Goal: Task Accomplishment & Management: Complete application form

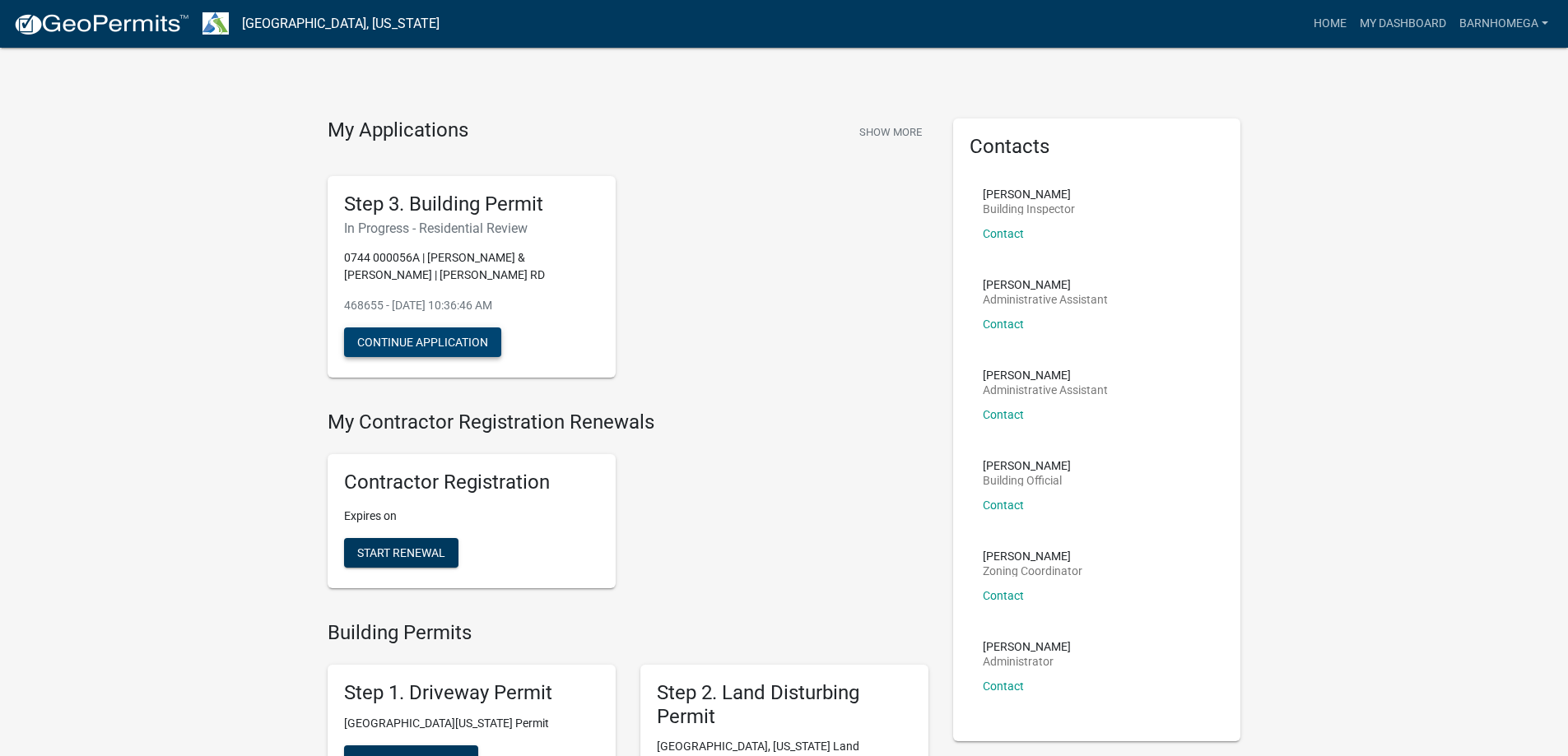
click at [455, 357] on button "Continue Application" at bounding box center [423, 342] width 158 height 30
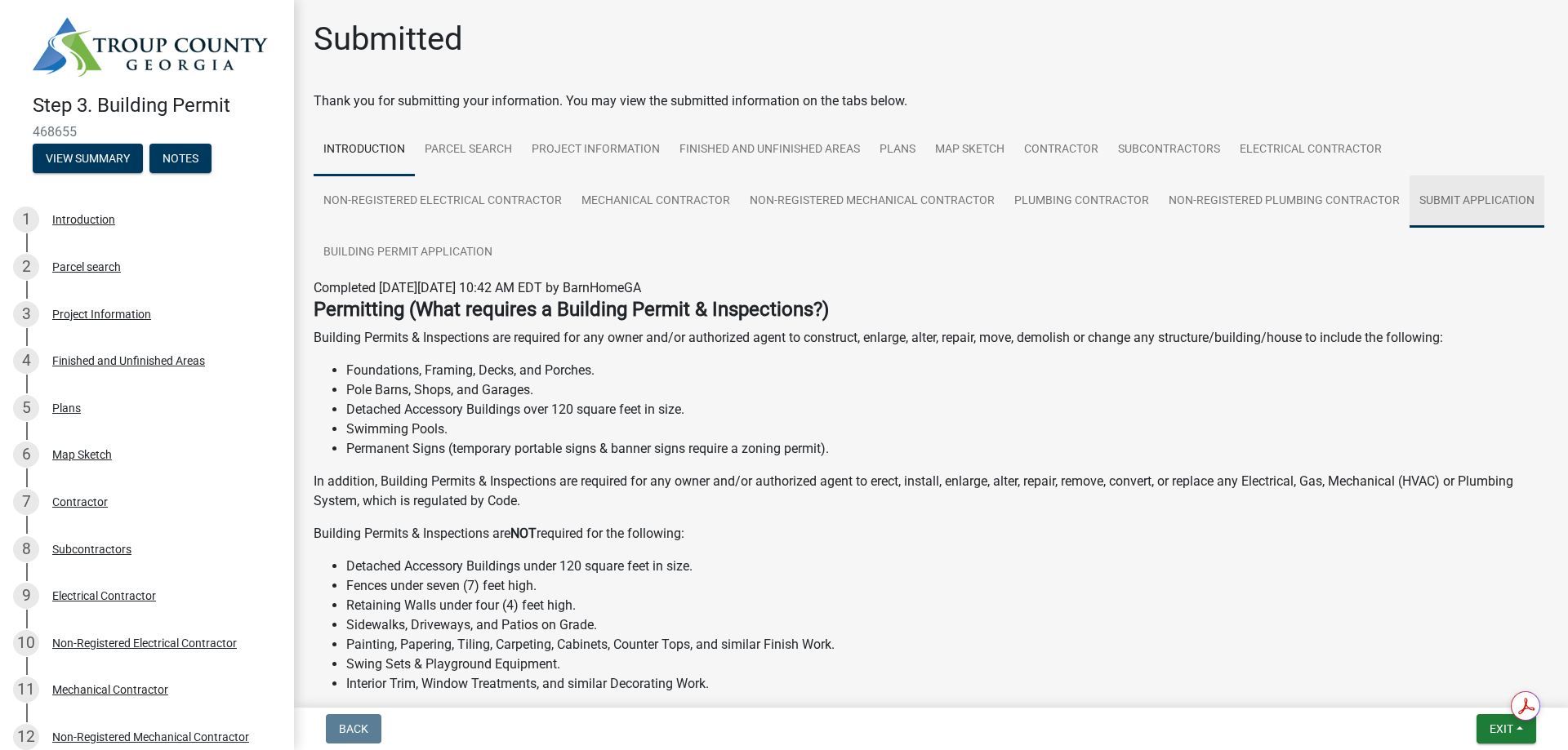
click at [1410, 227] on link "Submit Application" at bounding box center [1477, 201] width 134 height 52
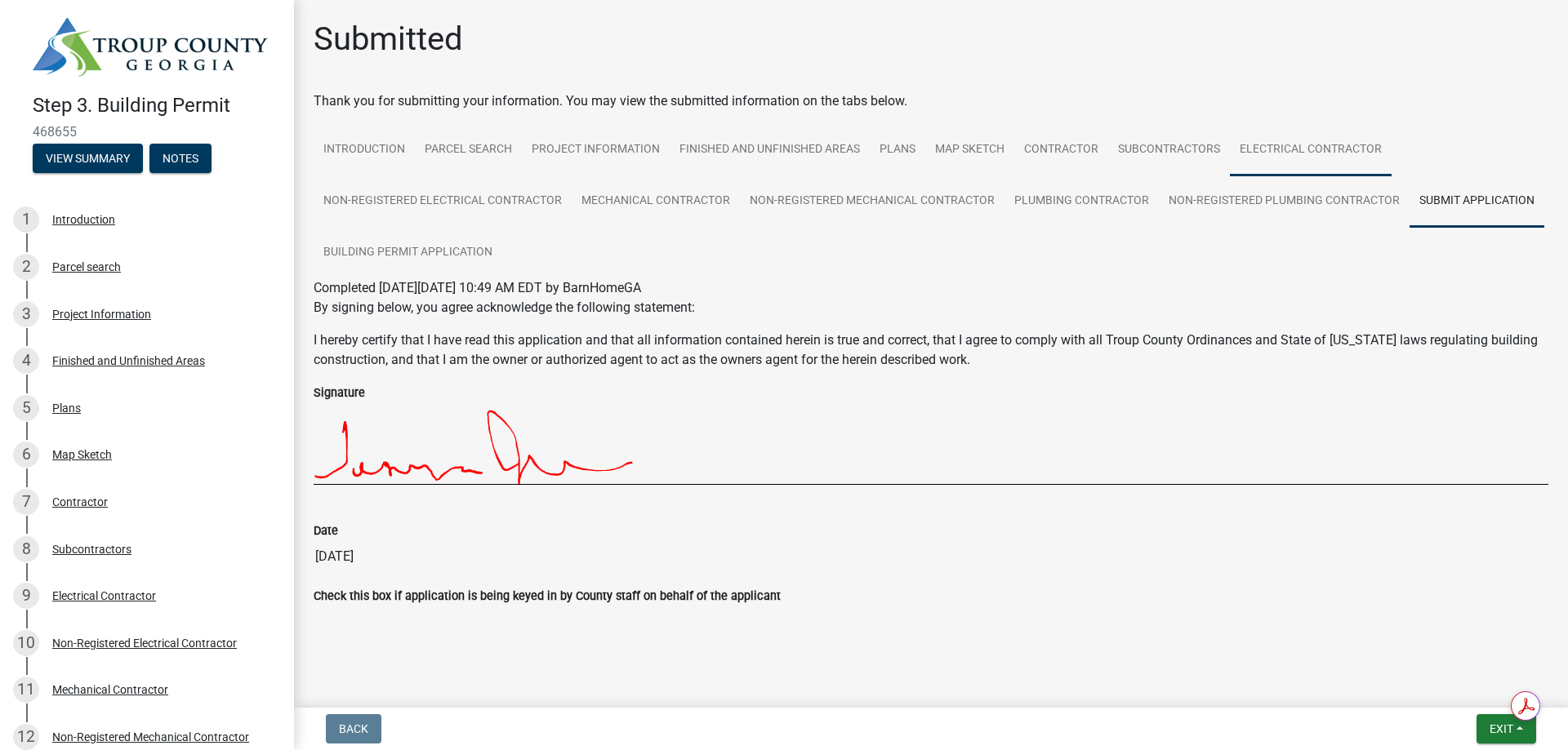
click at [1230, 176] on link "Electrical Contractor" at bounding box center [1311, 150] width 162 height 52
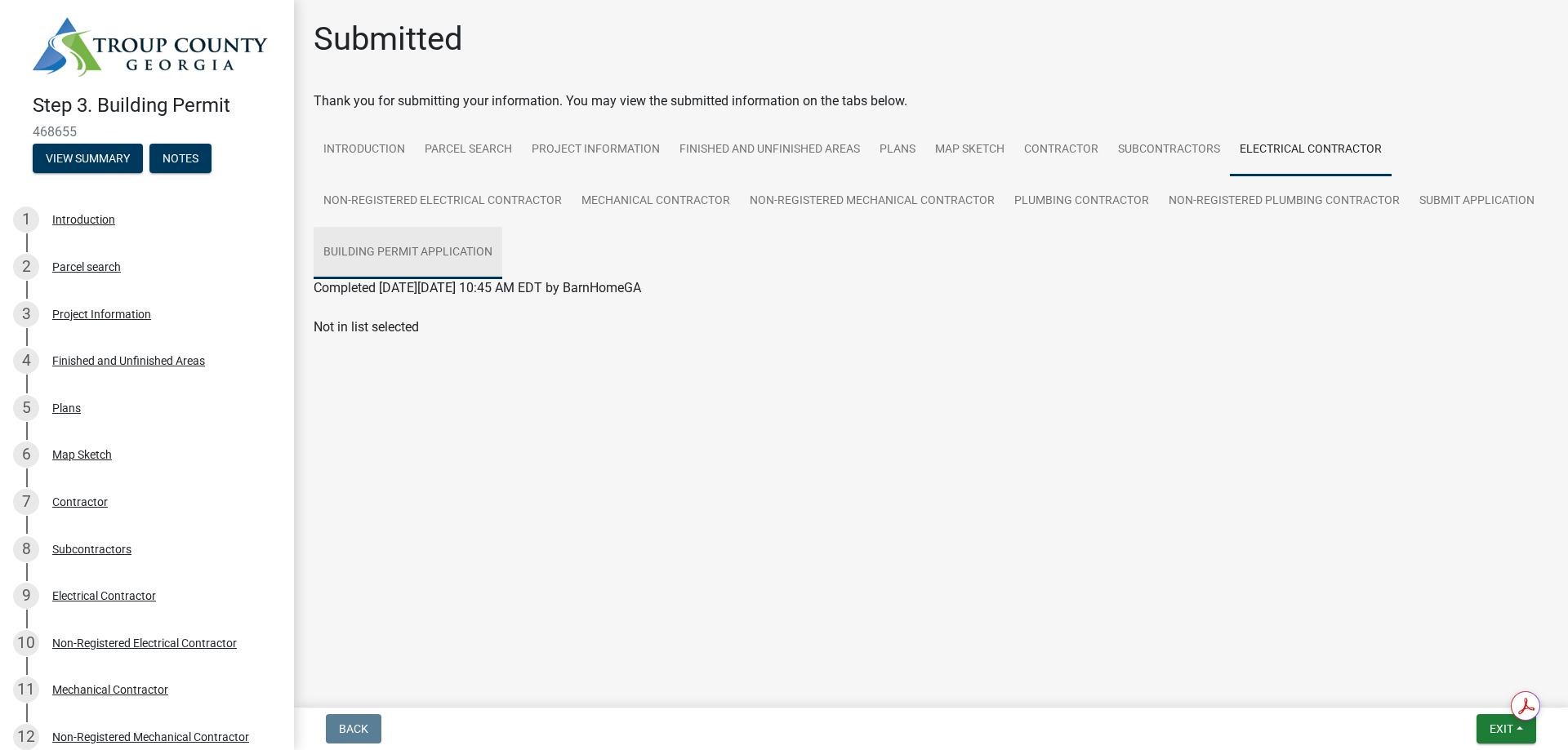
click at [502, 279] on link "Building Permit Application" at bounding box center [408, 253] width 189 height 52
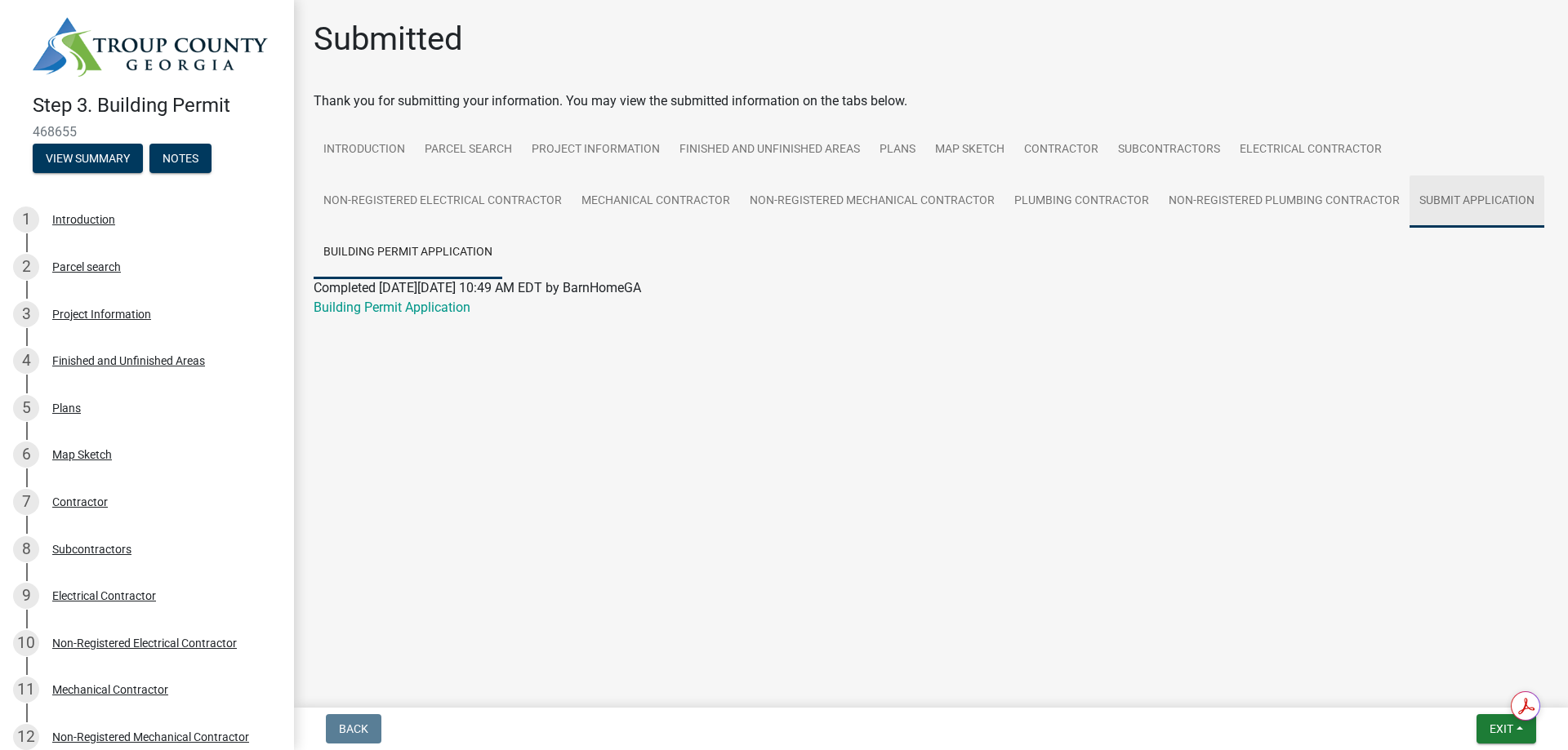
click at [1410, 227] on link "Submit Application" at bounding box center [1477, 201] width 134 height 52
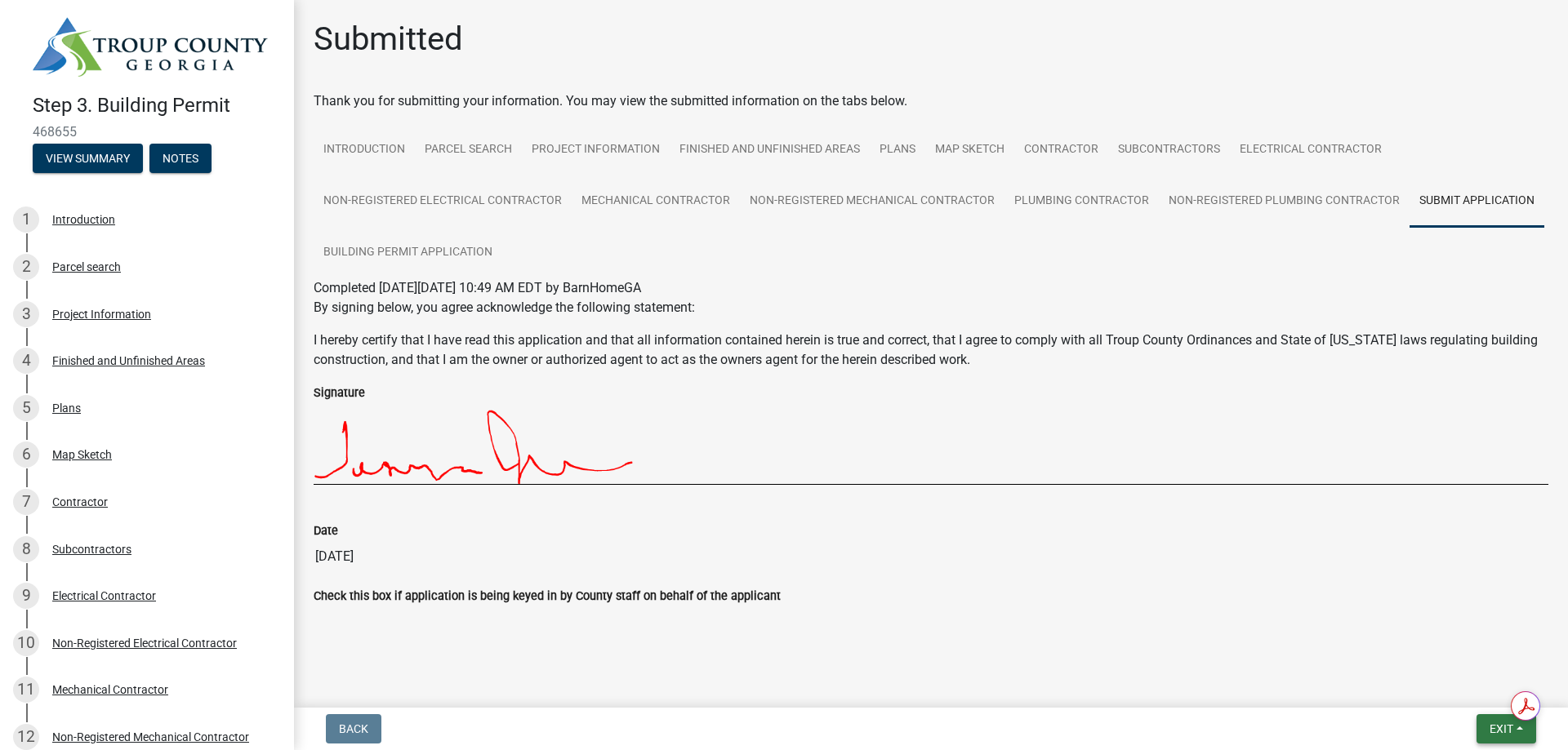
click at [1489, 724] on span "Exit" at bounding box center [1501, 729] width 24 height 13
click at [1412, 631] on button "Save" at bounding box center [1471, 640] width 131 height 39
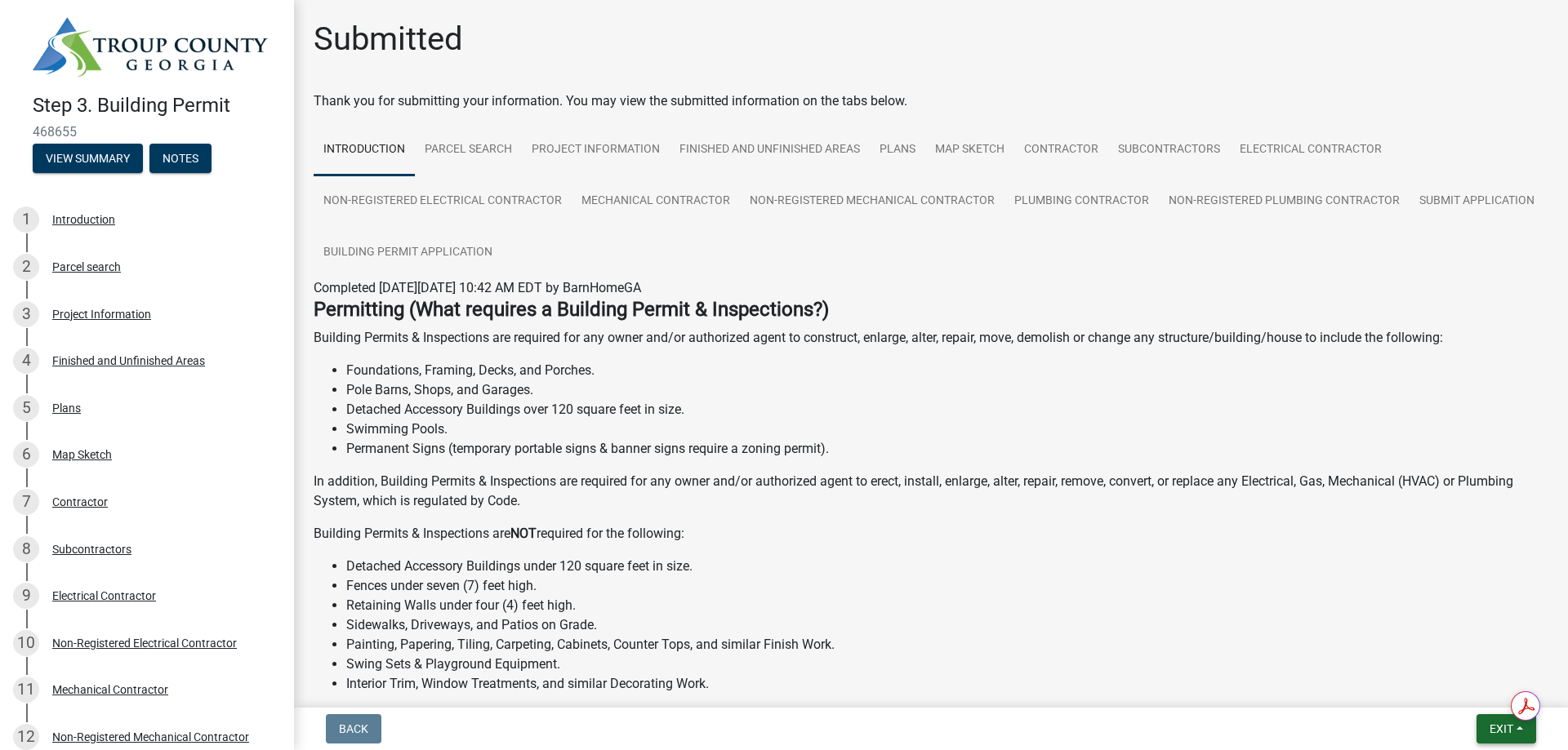
click at [1481, 734] on button "Exit" at bounding box center [1507, 729] width 59 height 30
click at [1451, 676] on button "Save & Exit" at bounding box center [1471, 679] width 131 height 39
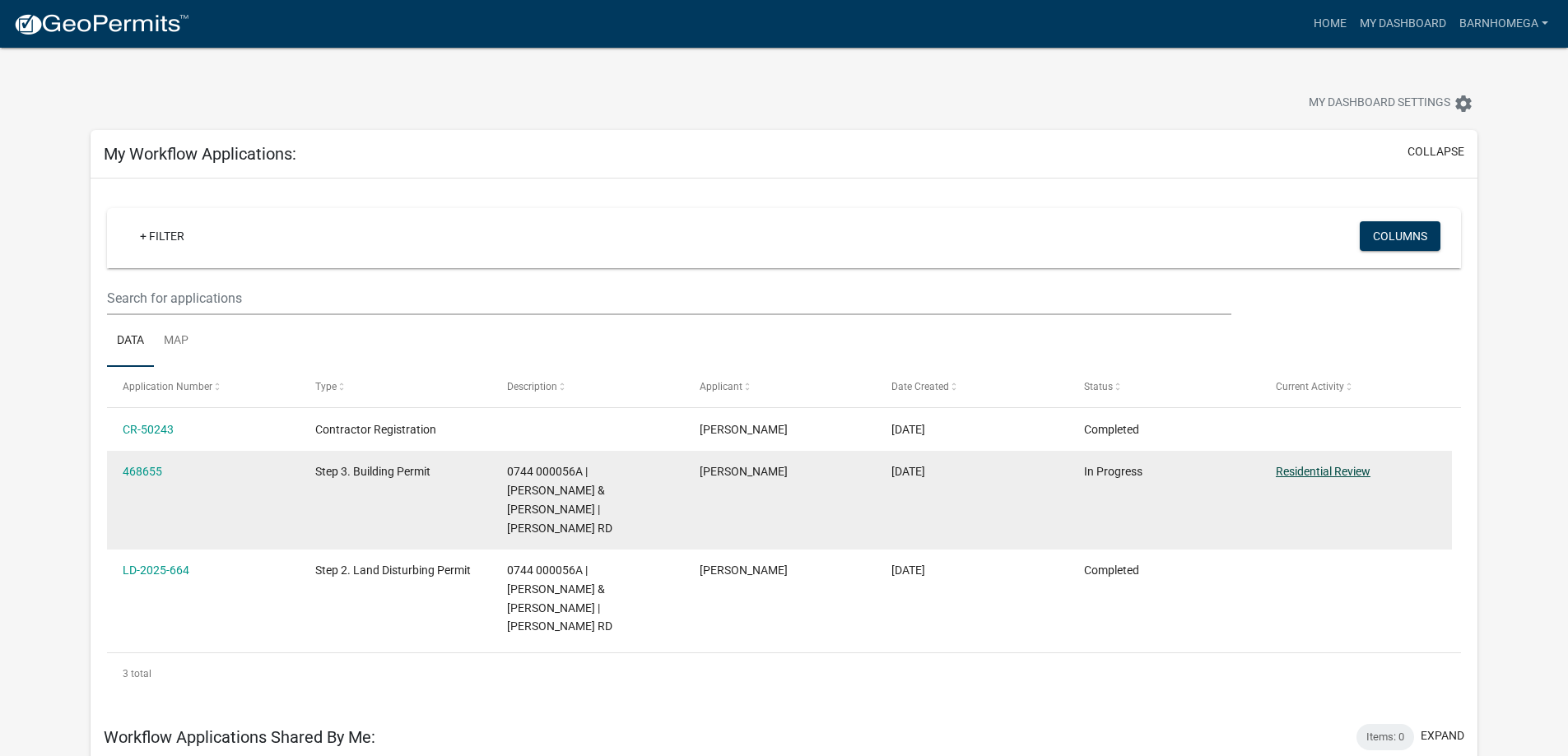
click at [1298, 479] on link "Residential Review" at bounding box center [1323, 472] width 95 height 14
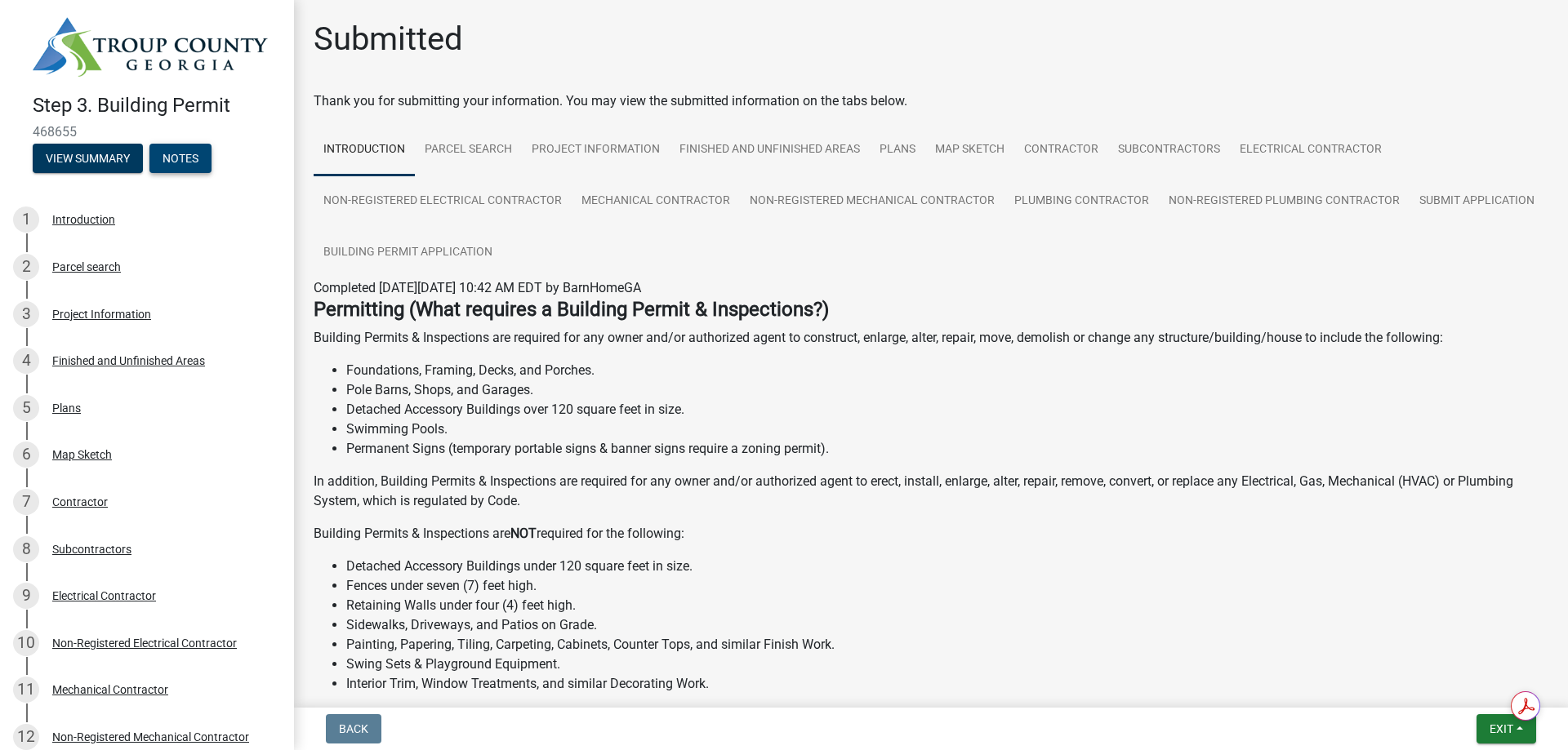
click at [150, 173] on button "Notes" at bounding box center [180, 158] width 62 height 30
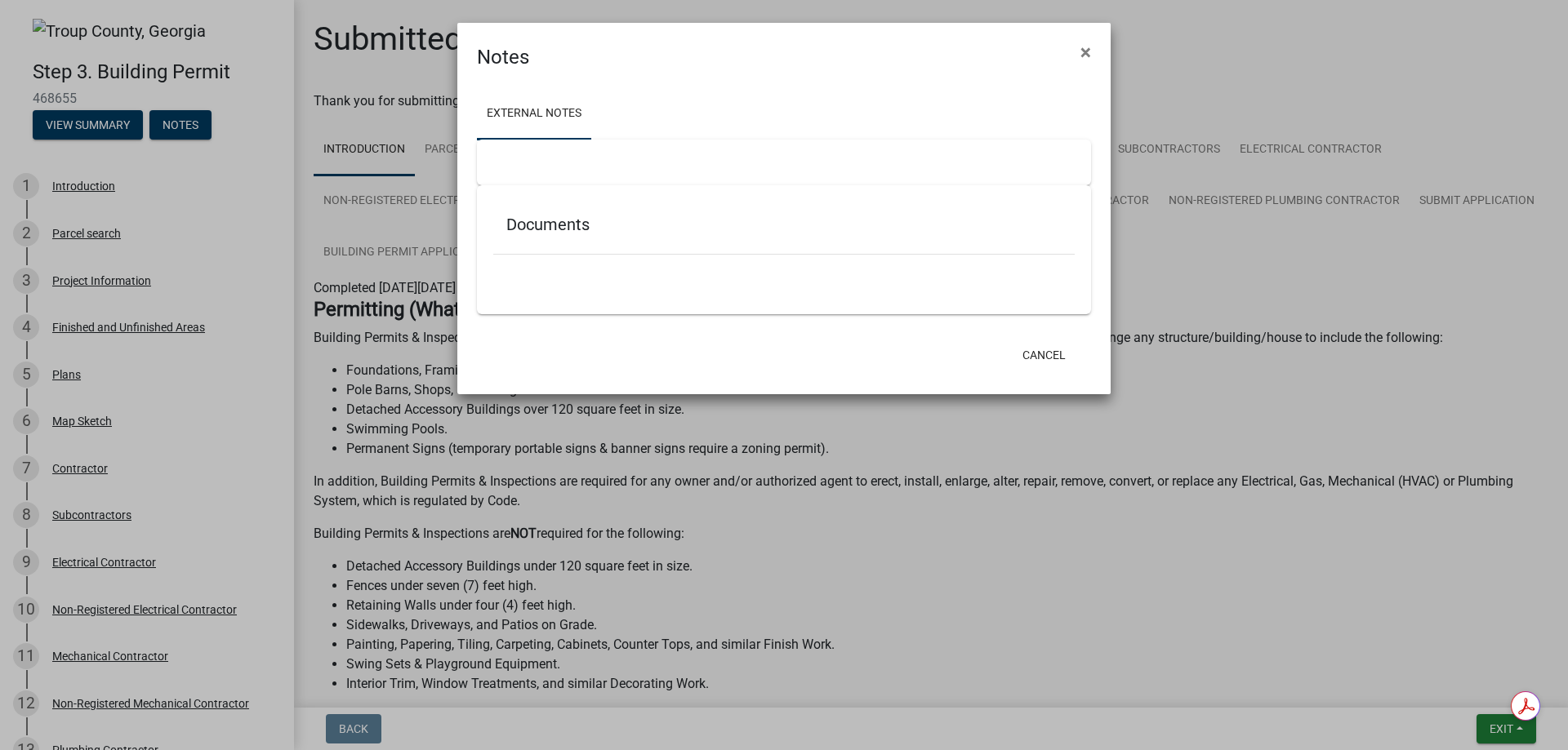
click at [106, 188] on ngb-modal-window "Notes × External Notes Documents Cancel" at bounding box center [784, 375] width 1568 height 750
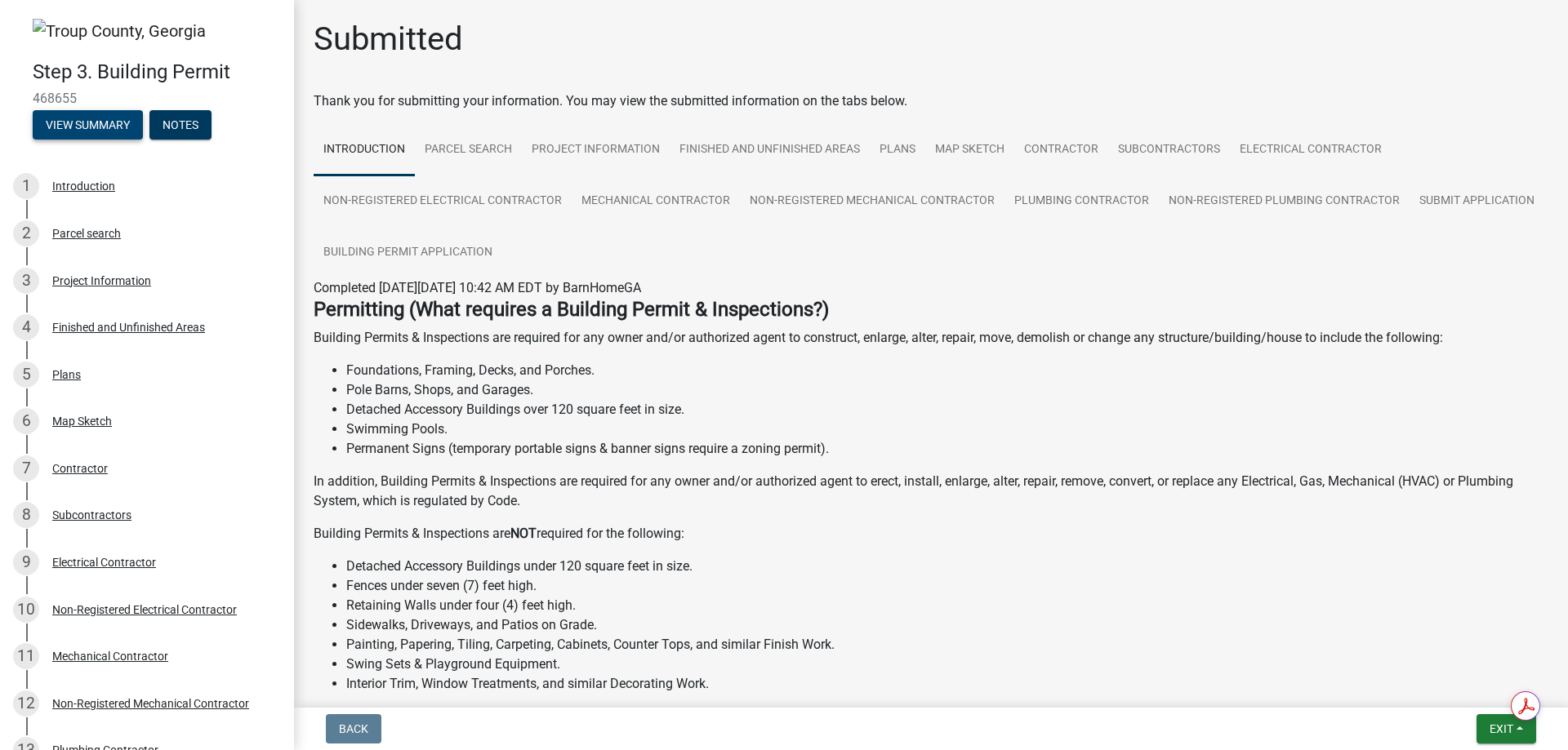
click at [136, 140] on button "View Summary" at bounding box center [87, 125] width 110 height 30
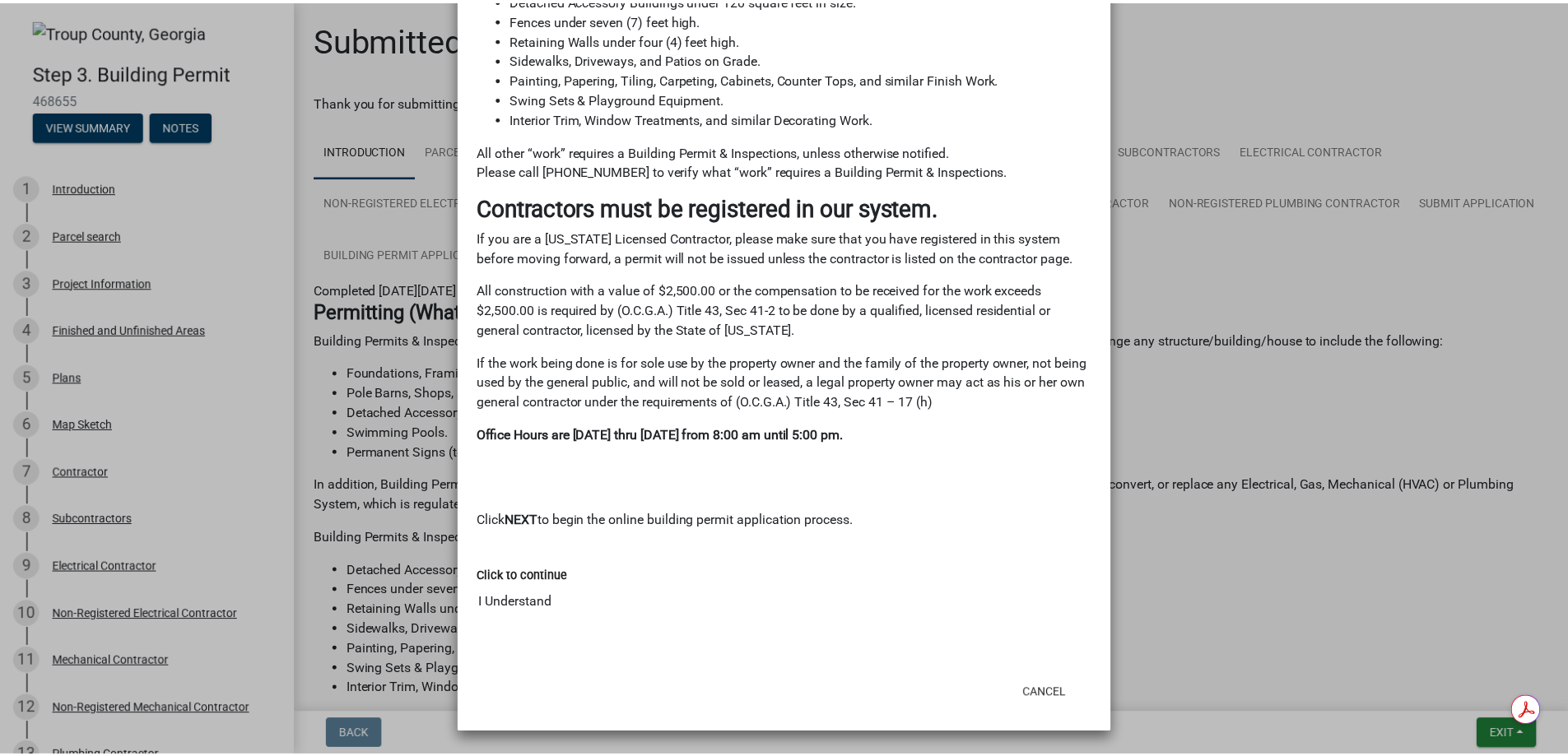
scroll to position [1354, 0]
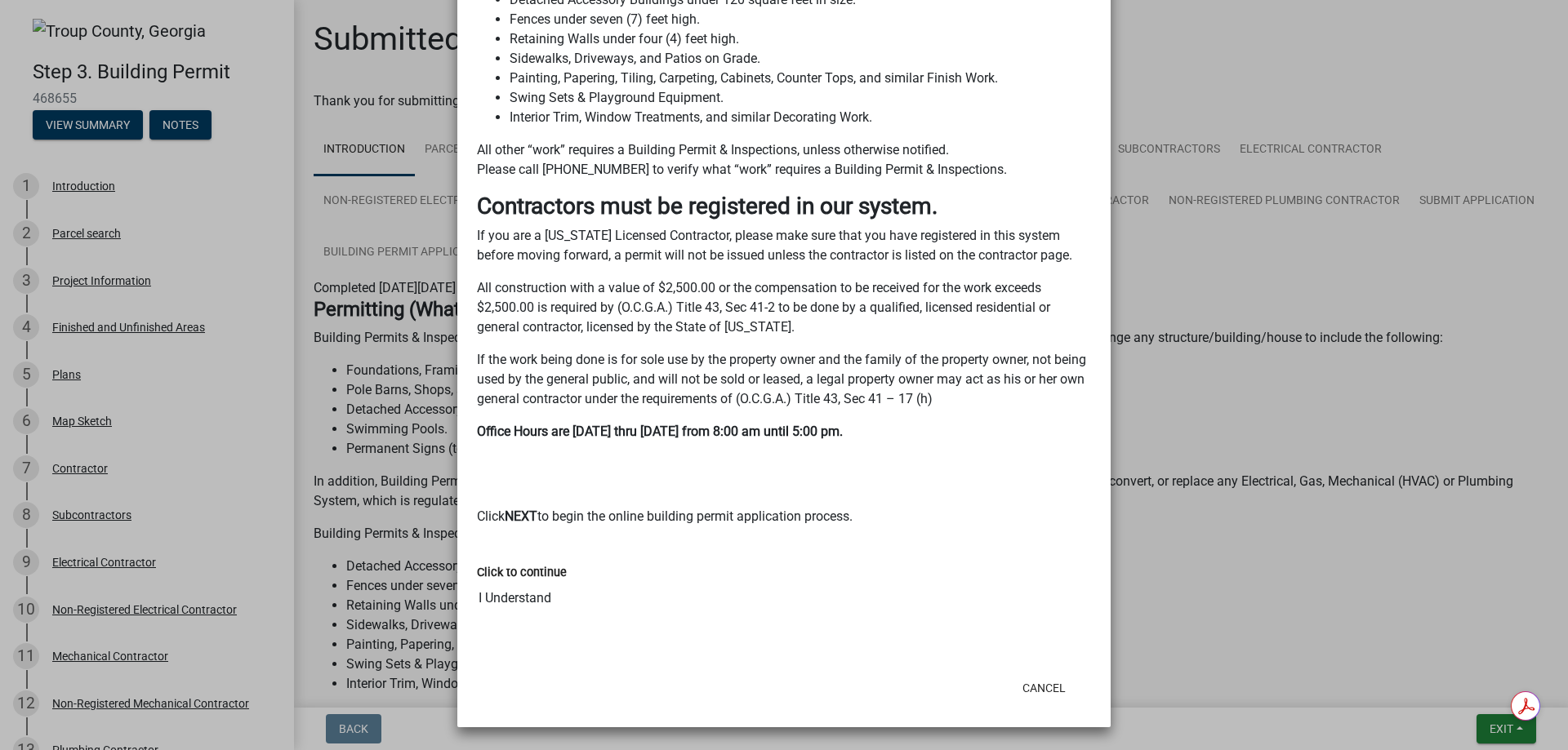
click at [1487, 724] on ngb-modal-window "Summary × Printer Friendly Introduction Parcel search Project Information Finis…" at bounding box center [784, 375] width 1568 height 750
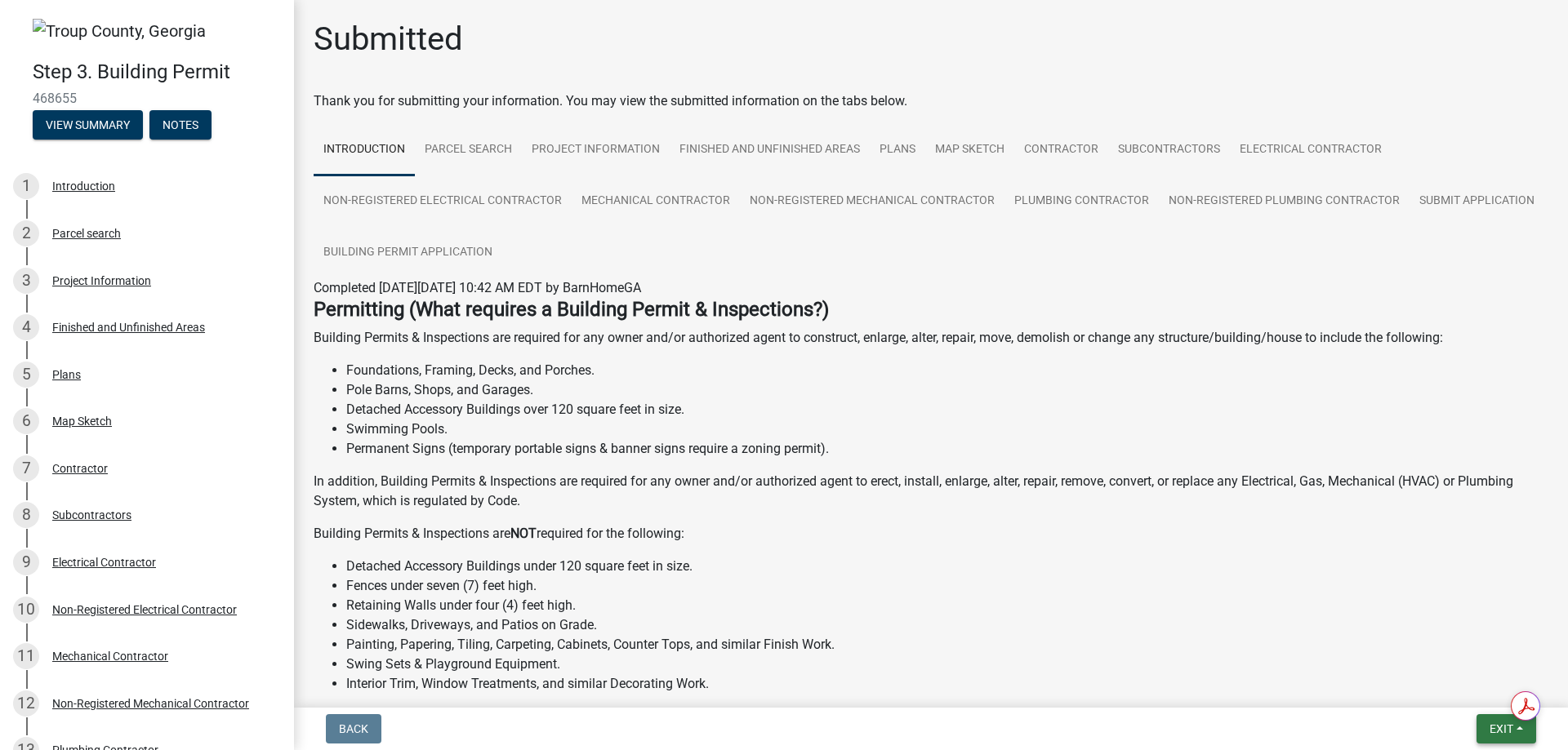
click at [1502, 738] on button "Exit" at bounding box center [1507, 729] width 59 height 30
click at [1457, 672] on button "Save & Exit" at bounding box center [1471, 679] width 131 height 39
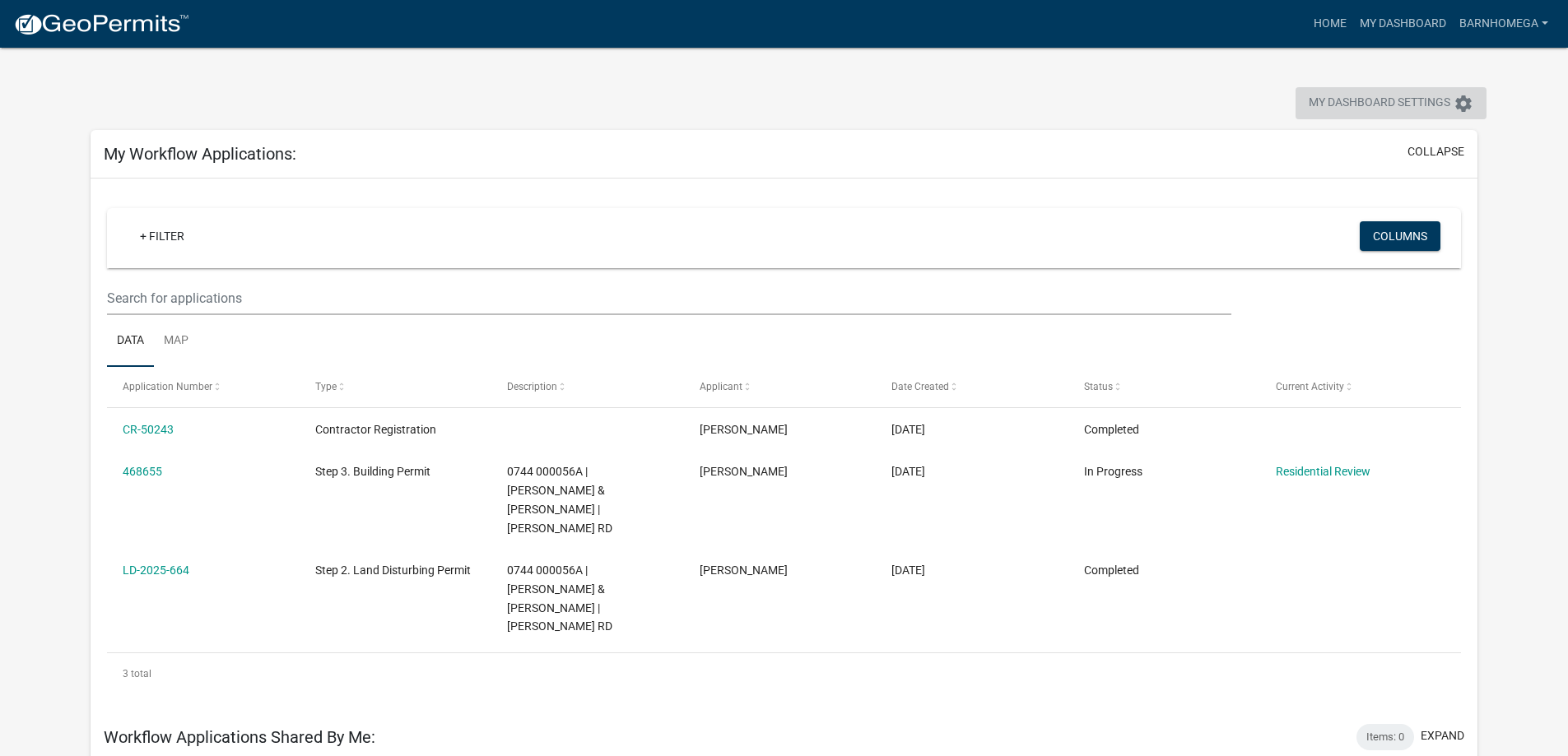
click at [1309, 113] on span "My Dashboard Settings" at bounding box center [1379, 103] width 141 height 19
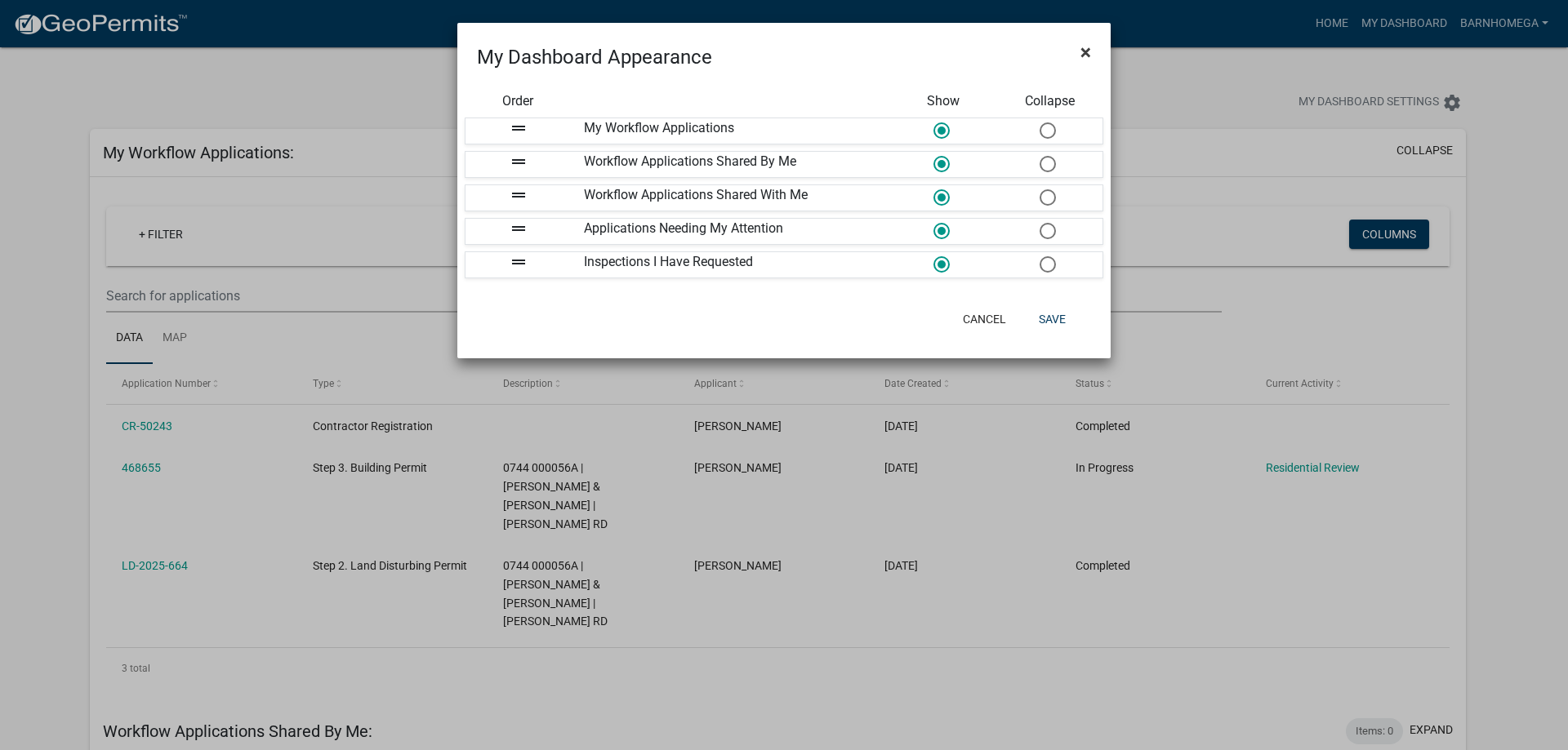
click at [1083, 63] on span "×" at bounding box center [1085, 53] width 11 height 23
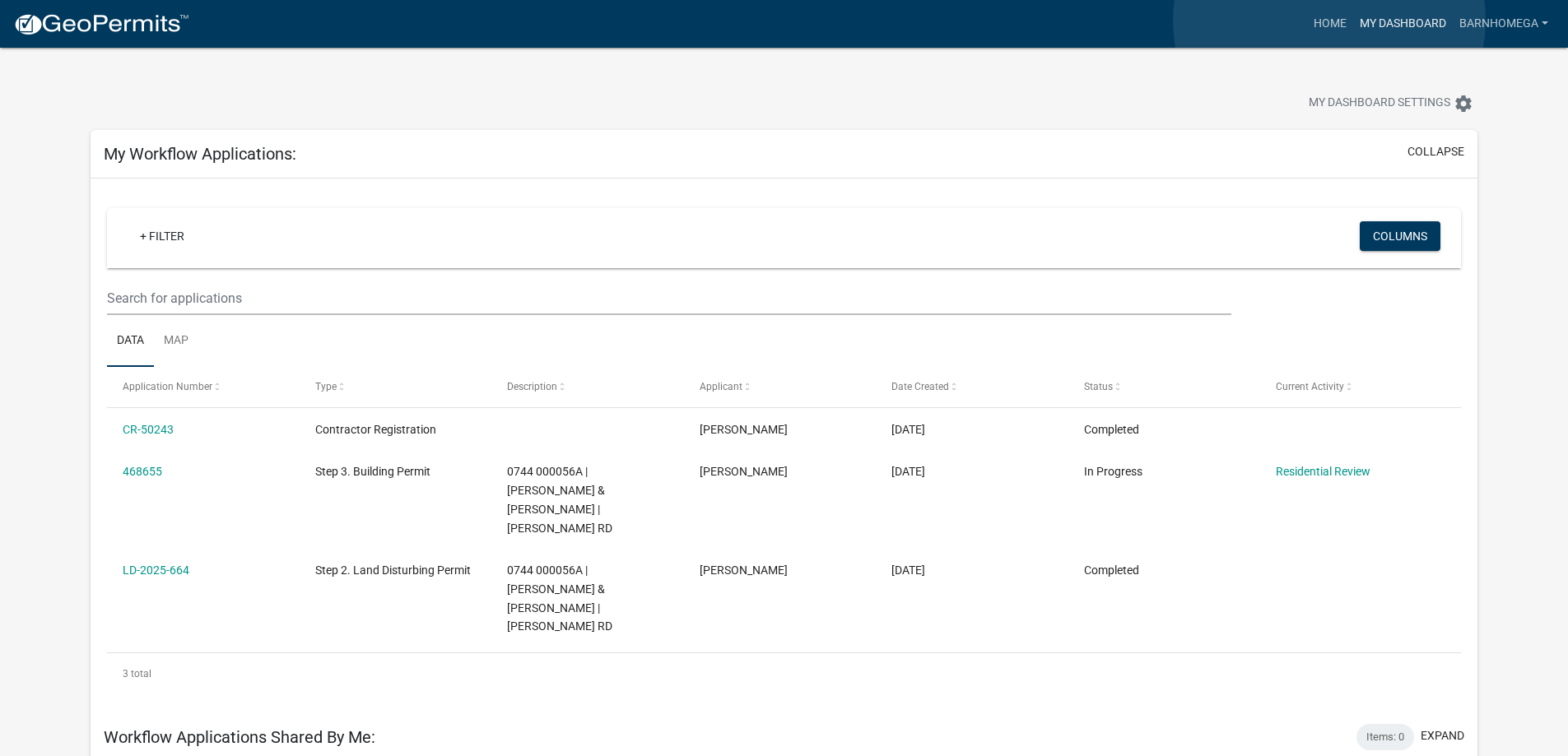
click at [1353, 20] on link "My Dashboard" at bounding box center [1403, 24] width 100 height 31
click at [1308, 30] on link "Home" at bounding box center [1331, 24] width 46 height 31
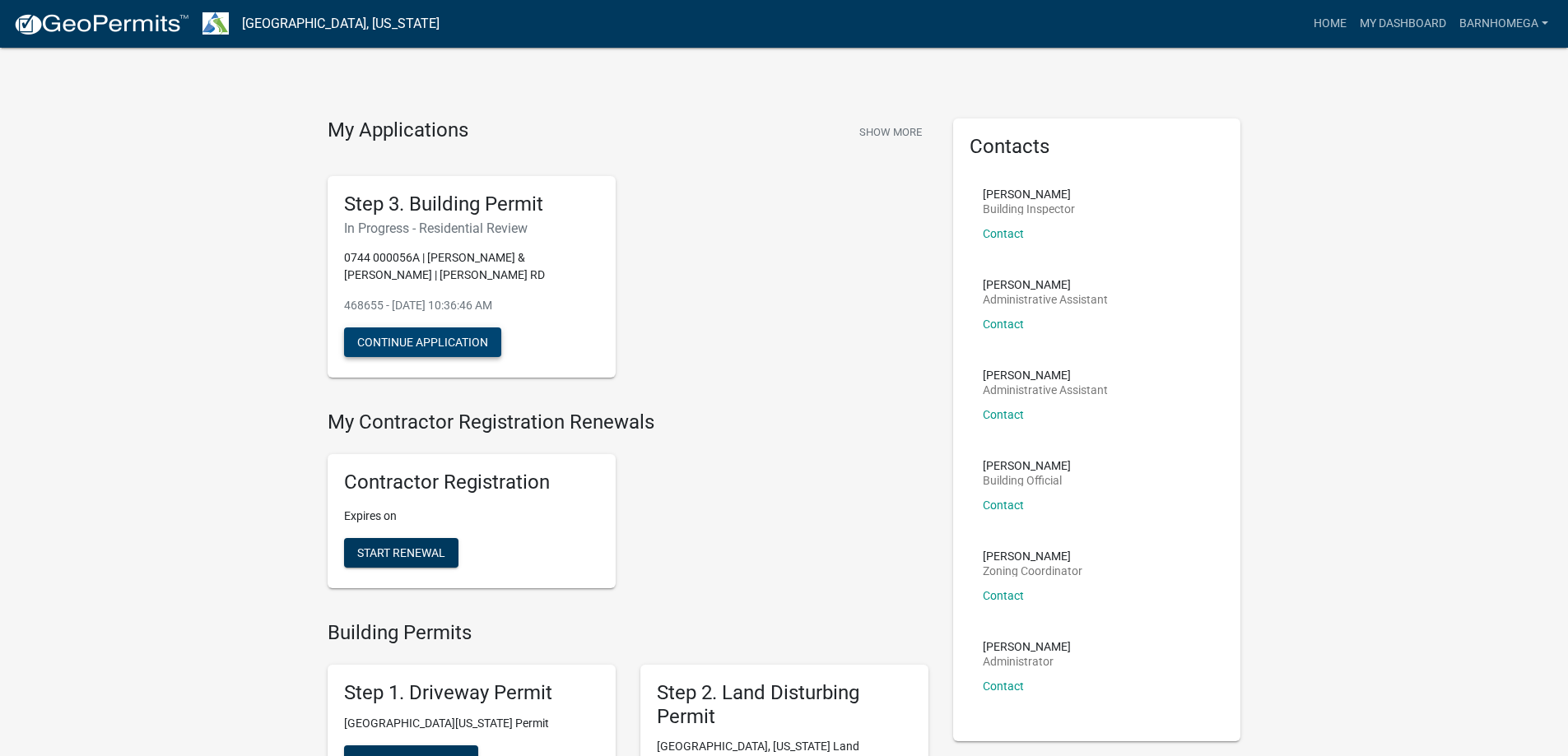
click at [494, 357] on button "Continue Application" at bounding box center [423, 342] width 158 height 30
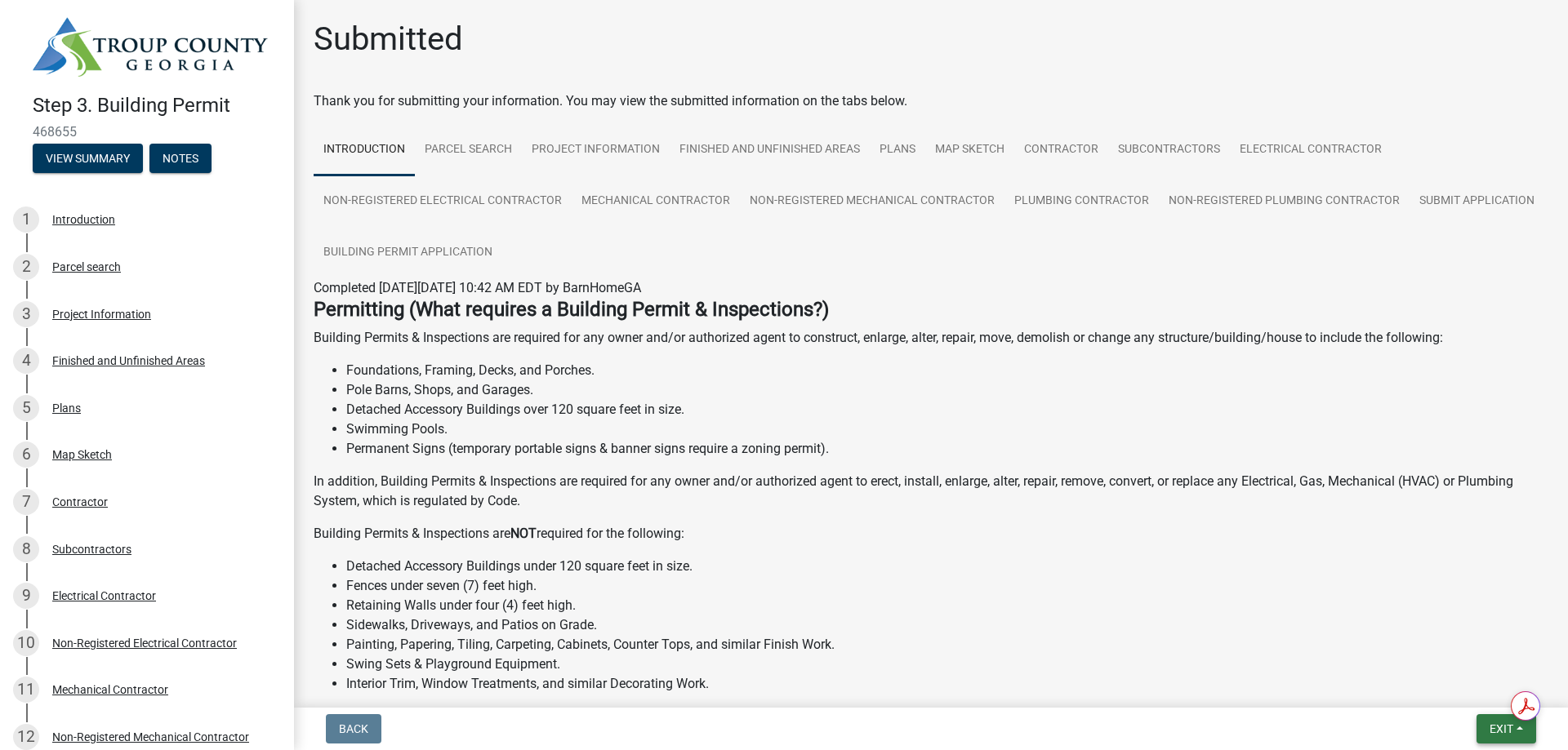
click at [1489, 726] on span "Exit" at bounding box center [1501, 729] width 24 height 13
click at [1450, 672] on button "Save & Exit" at bounding box center [1471, 679] width 131 height 39
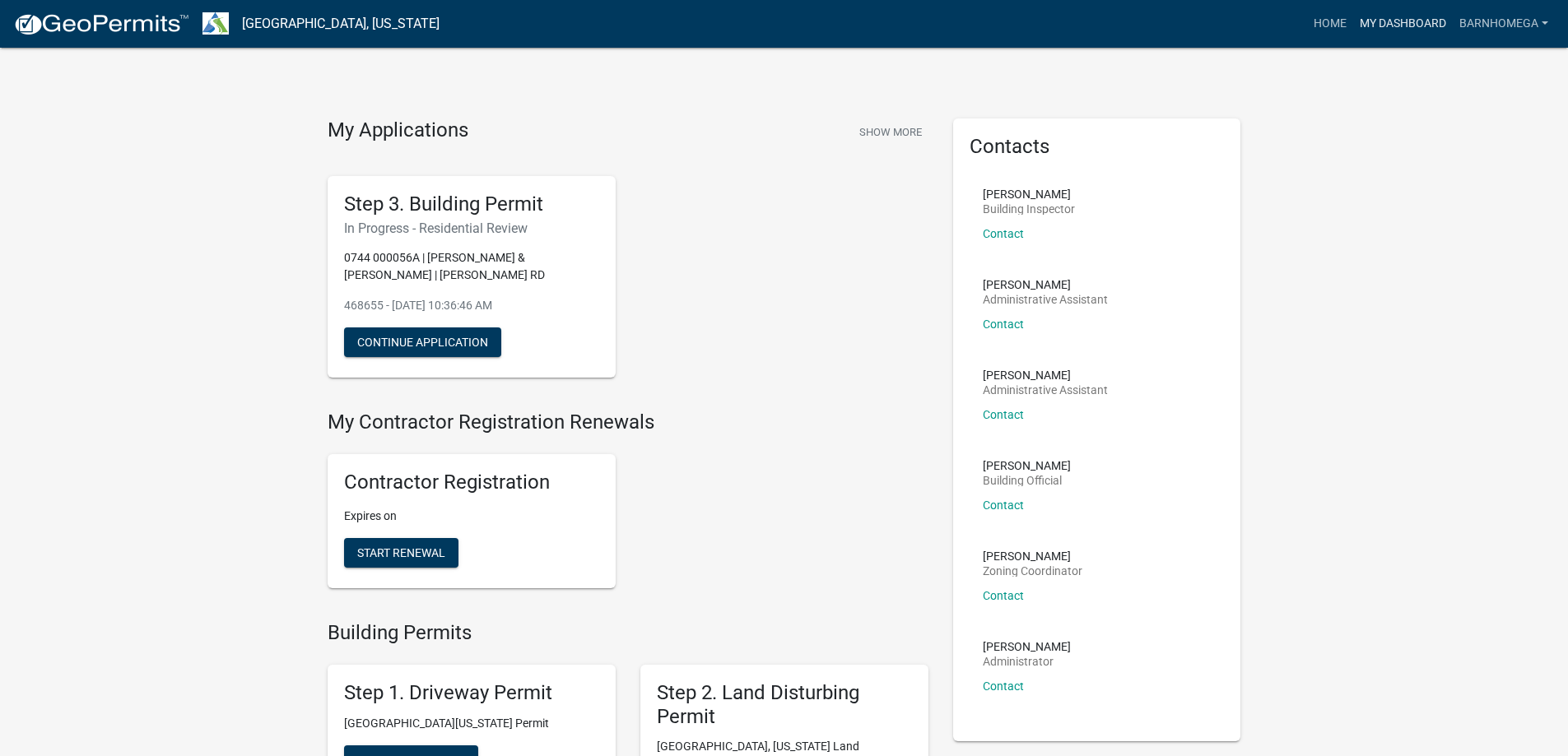
click at [1353, 26] on link "My Dashboard" at bounding box center [1403, 24] width 100 height 31
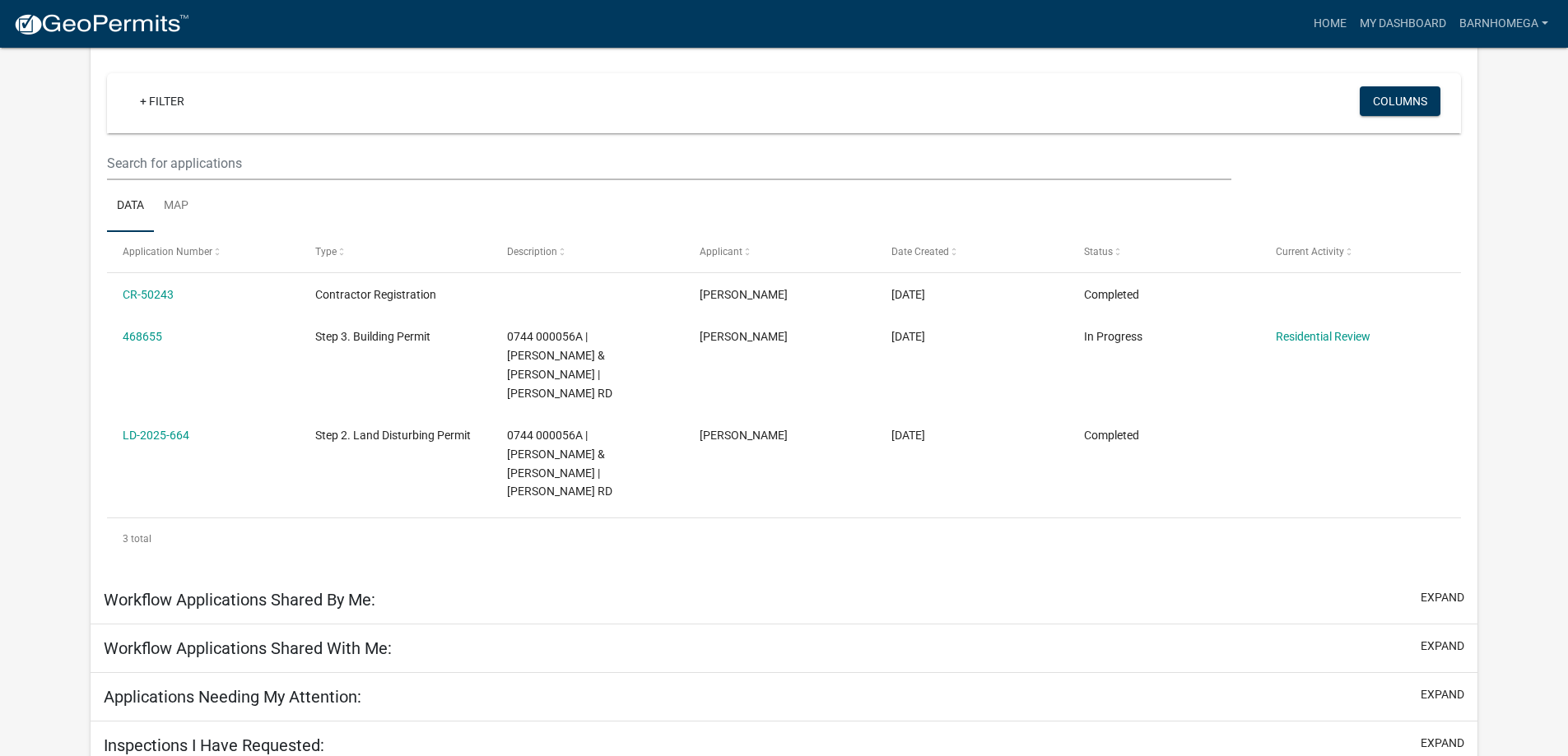
scroll to position [164, 0]
